Goal: Information Seeking & Learning: Learn about a topic

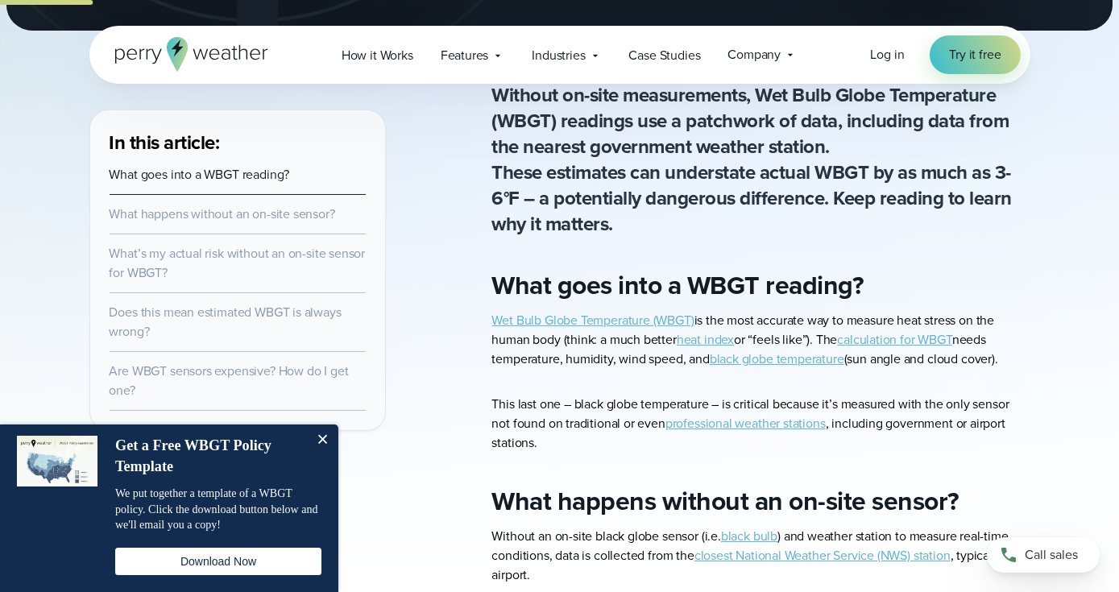
scroll to position [563, 0]
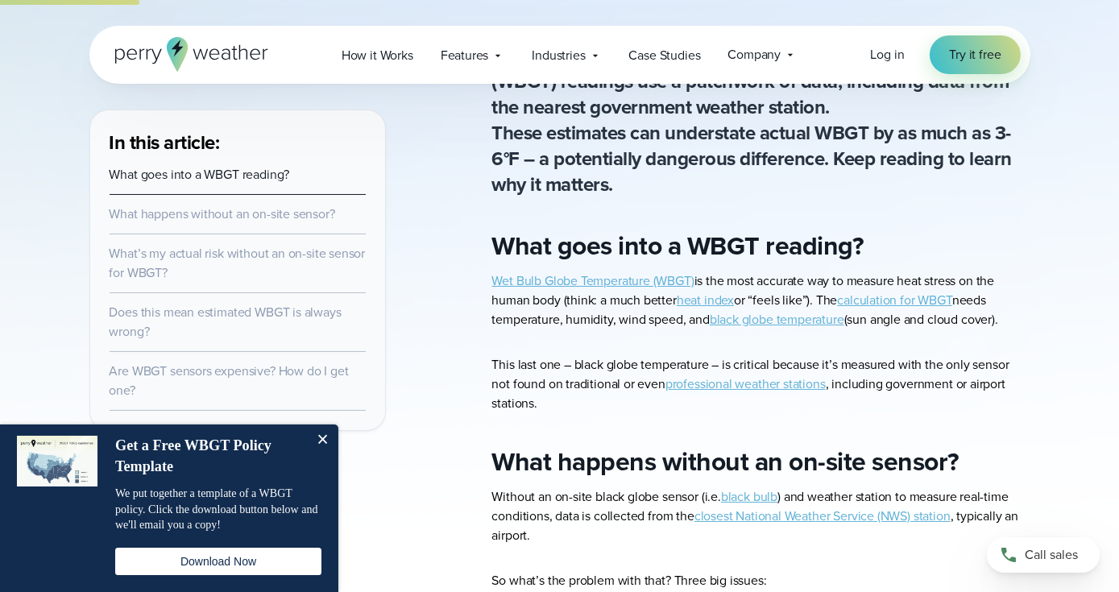
click at [323, 434] on button "Close" at bounding box center [322, 441] width 32 height 32
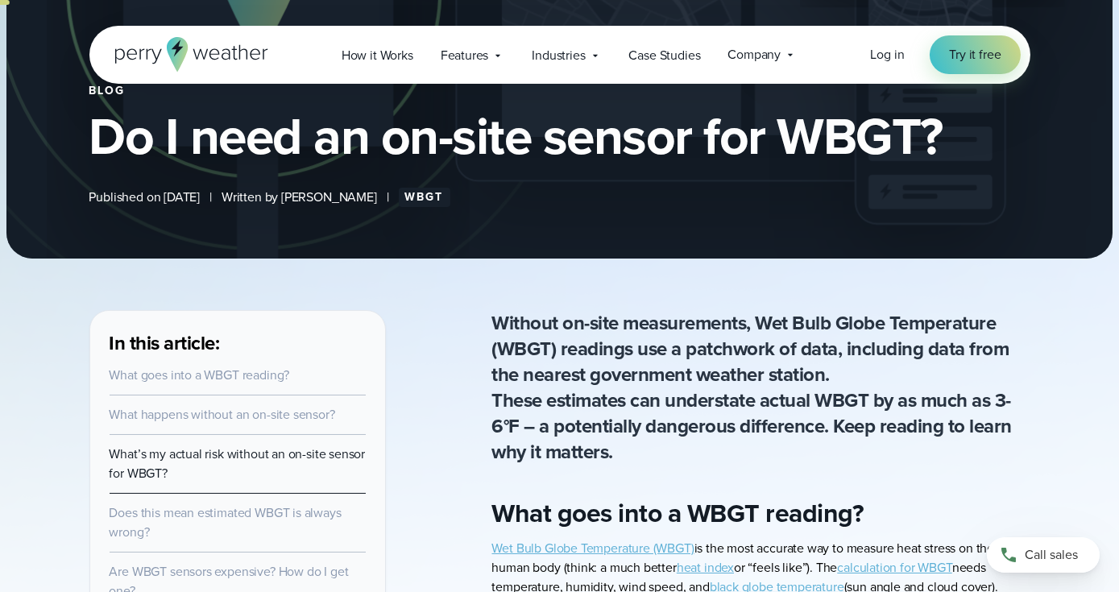
scroll to position [295, 0]
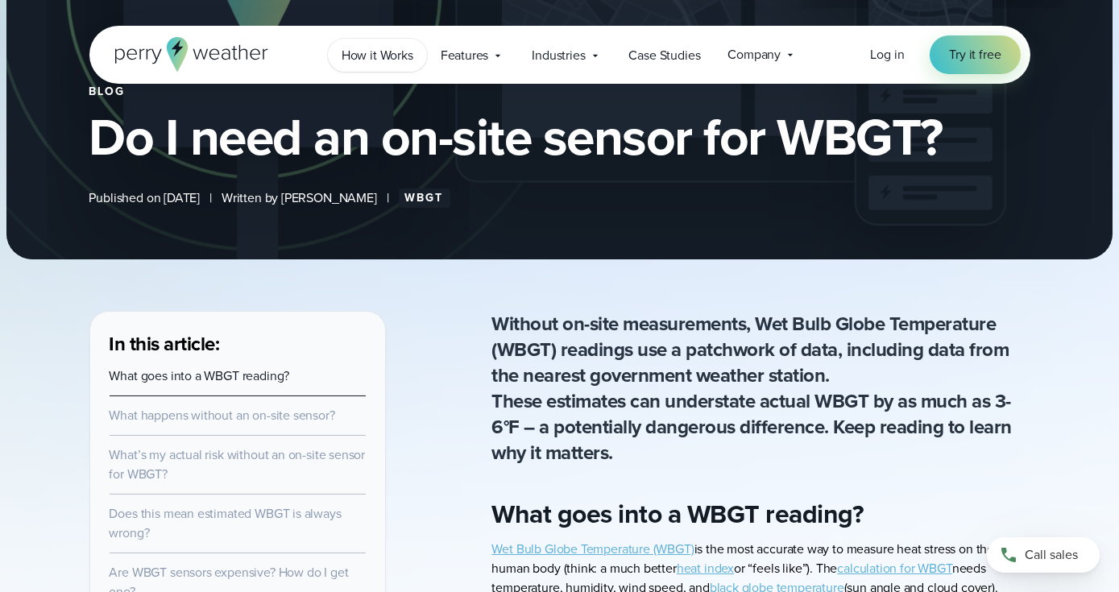
click at [373, 48] on span "How it Works" at bounding box center [378, 55] width 72 height 19
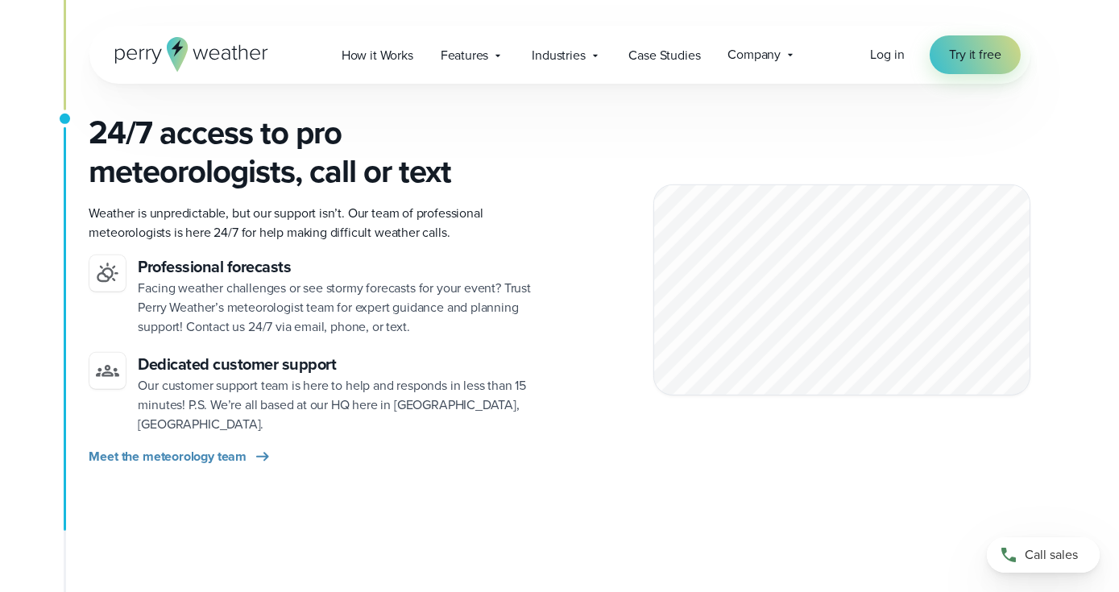
scroll to position [2175, 0]
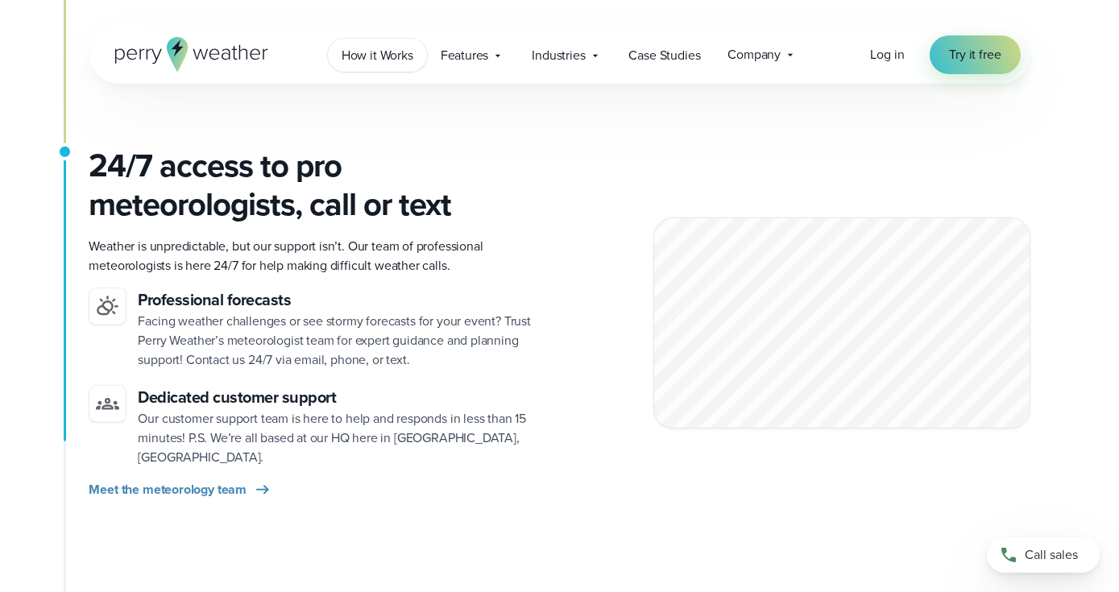
click at [399, 54] on span "How it Works" at bounding box center [378, 55] width 72 height 19
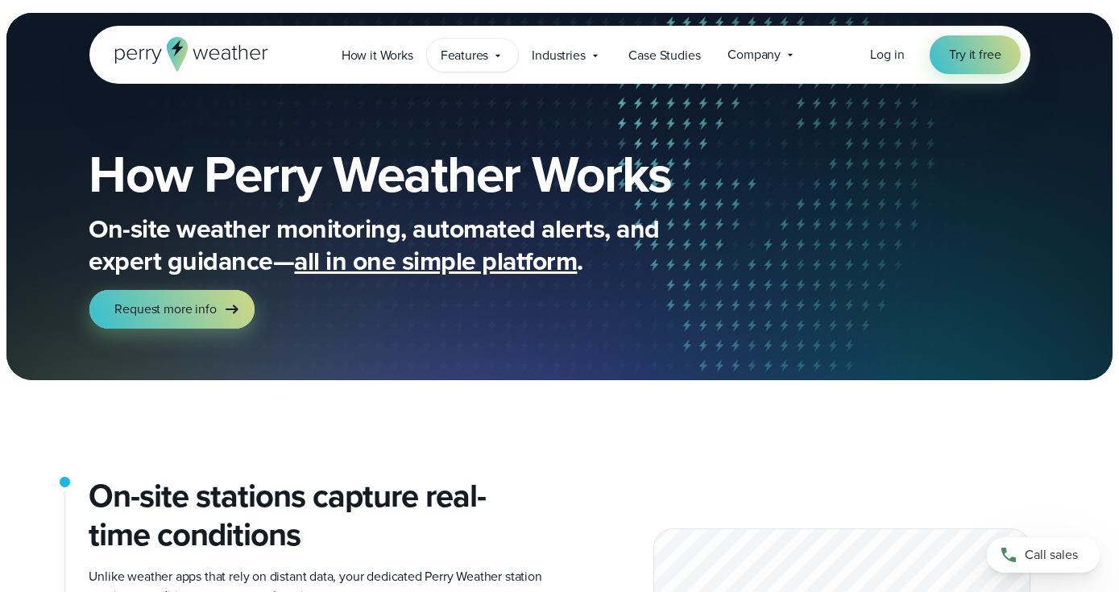
click at [488, 48] on span "Features" at bounding box center [465, 55] width 48 height 19
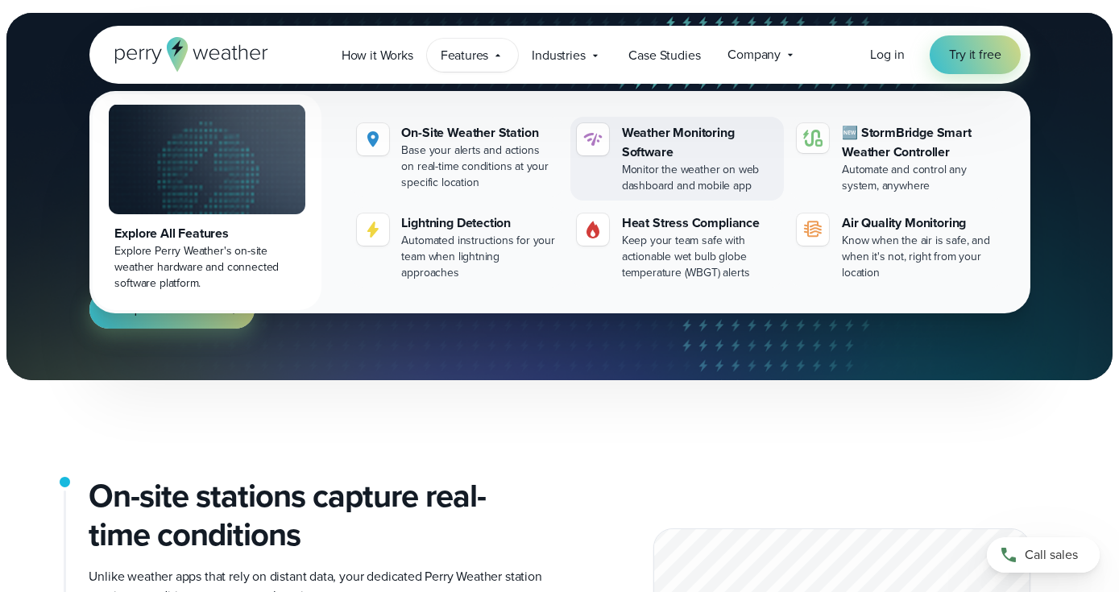
click at [717, 168] on div "Monitor the weather on web dashboard and mobile app" at bounding box center [700, 178] width 156 height 32
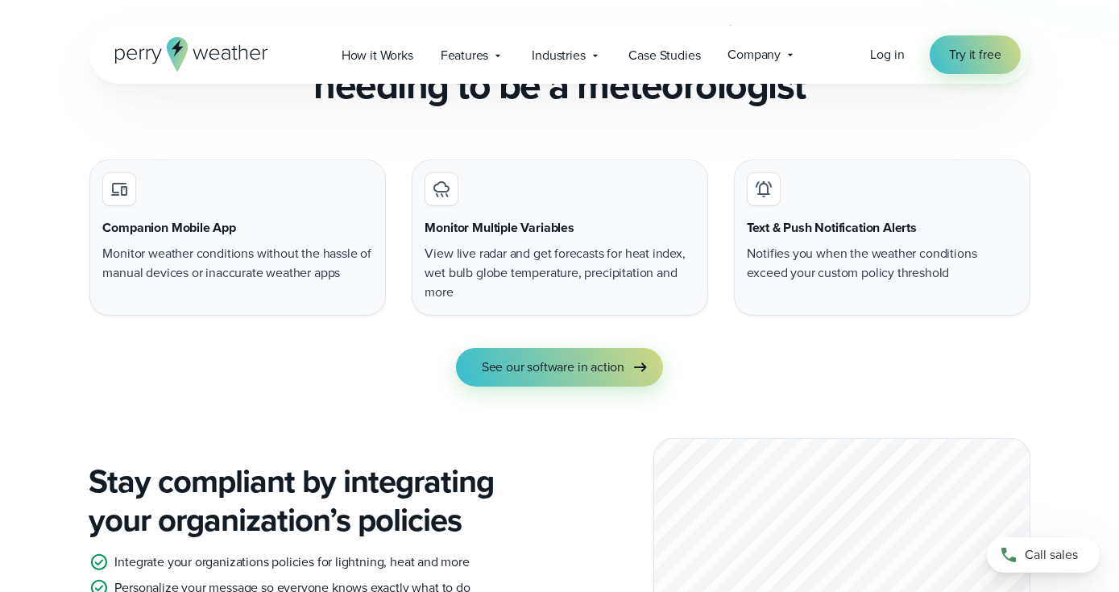
scroll to position [1450, 0]
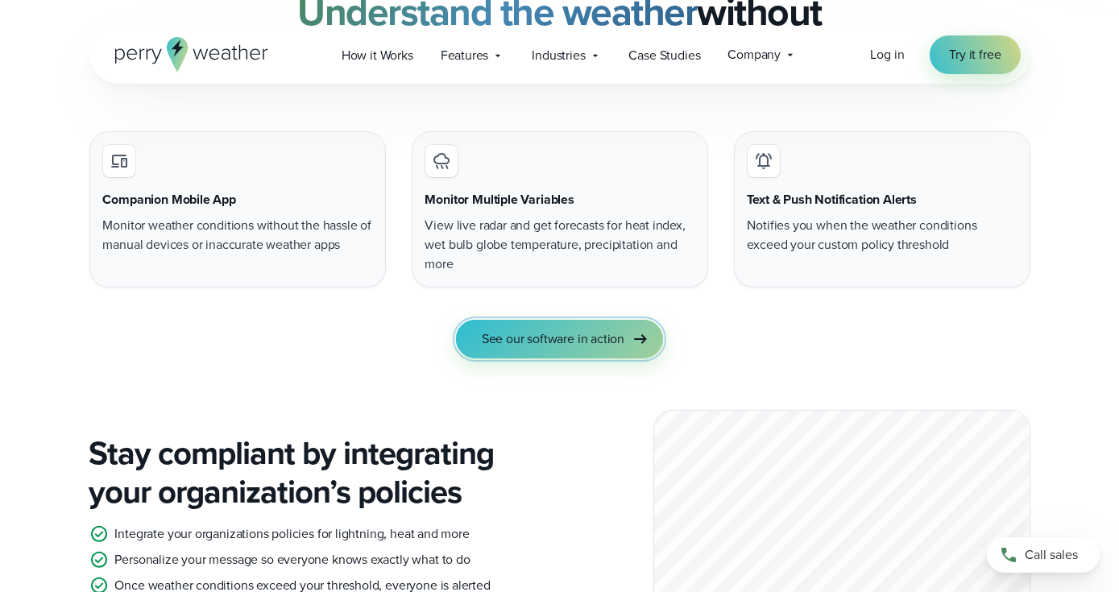
click at [620, 338] on span "See our software in action" at bounding box center [553, 339] width 143 height 19
